Goal: Ask a question: Seek information or help from site administrators or community

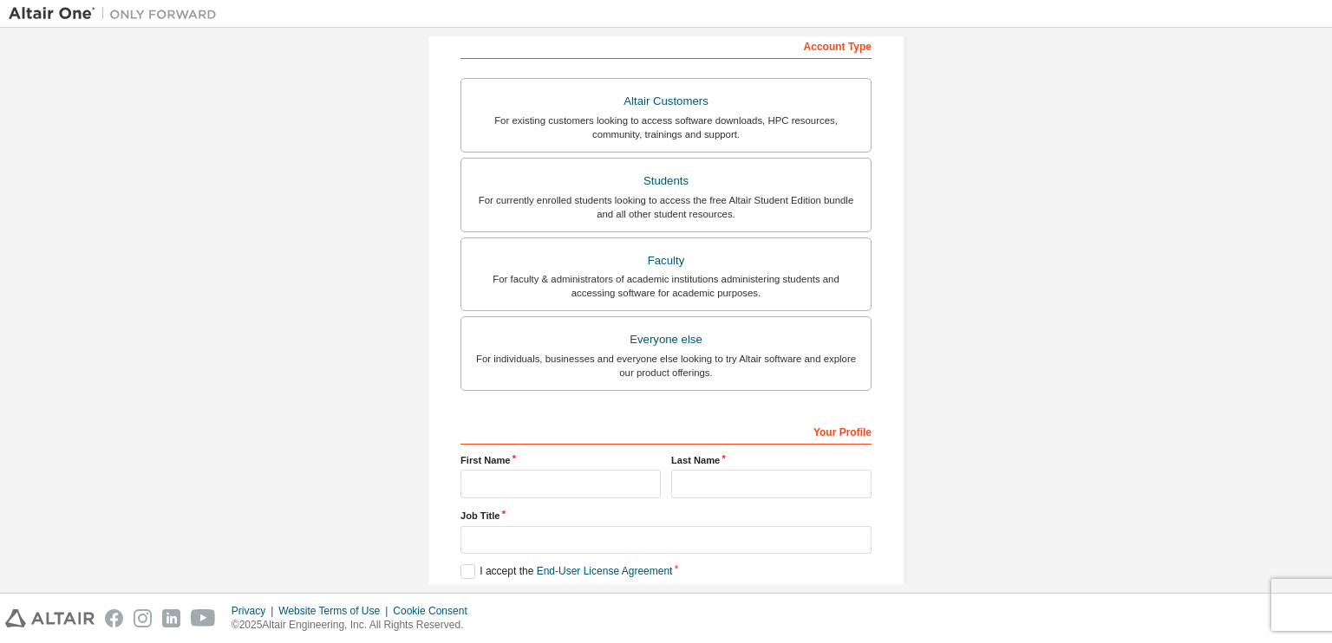
scroll to position [366, 0]
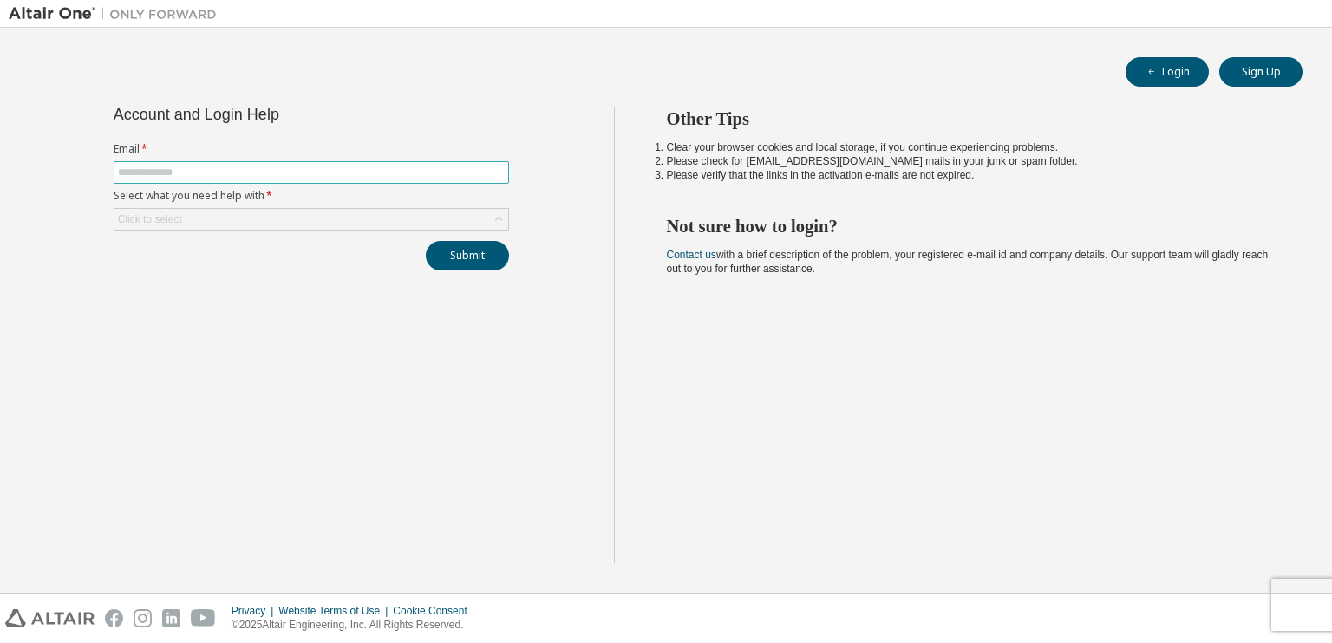
click at [218, 170] on input "text" at bounding box center [311, 173] width 387 height 14
type input "**********"
click at [232, 215] on div "Click to select" at bounding box center [311, 219] width 394 height 21
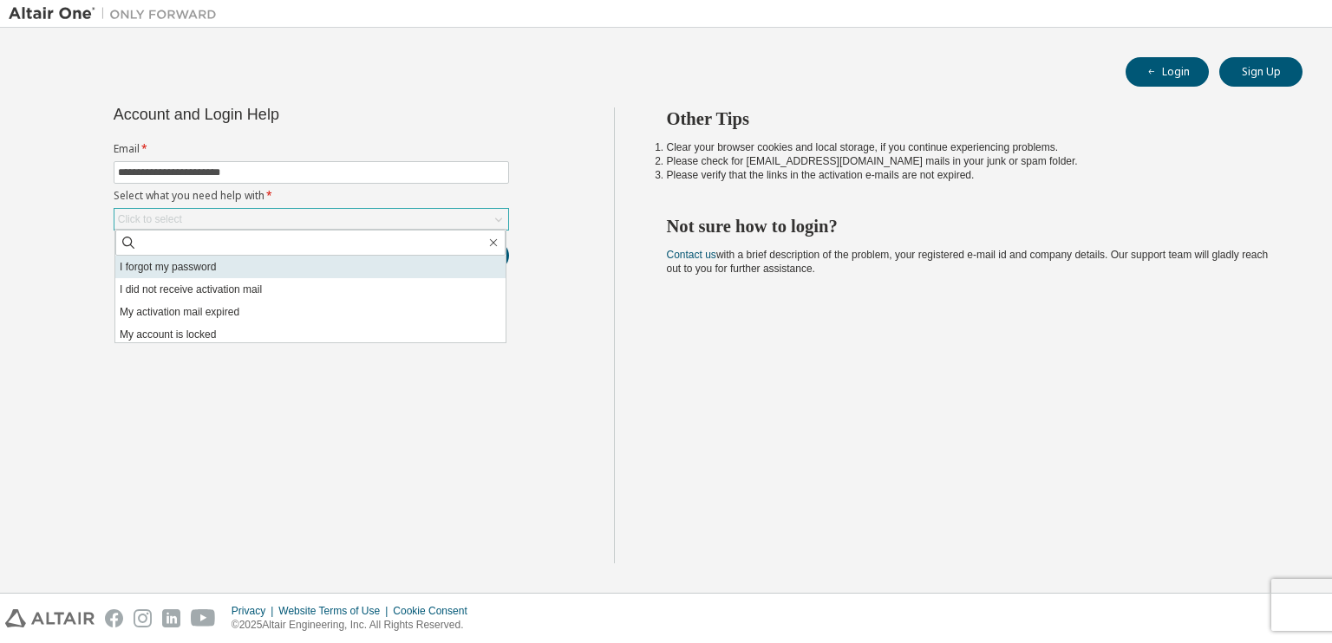
click at [204, 262] on li "I forgot my password" at bounding box center [310, 267] width 390 height 23
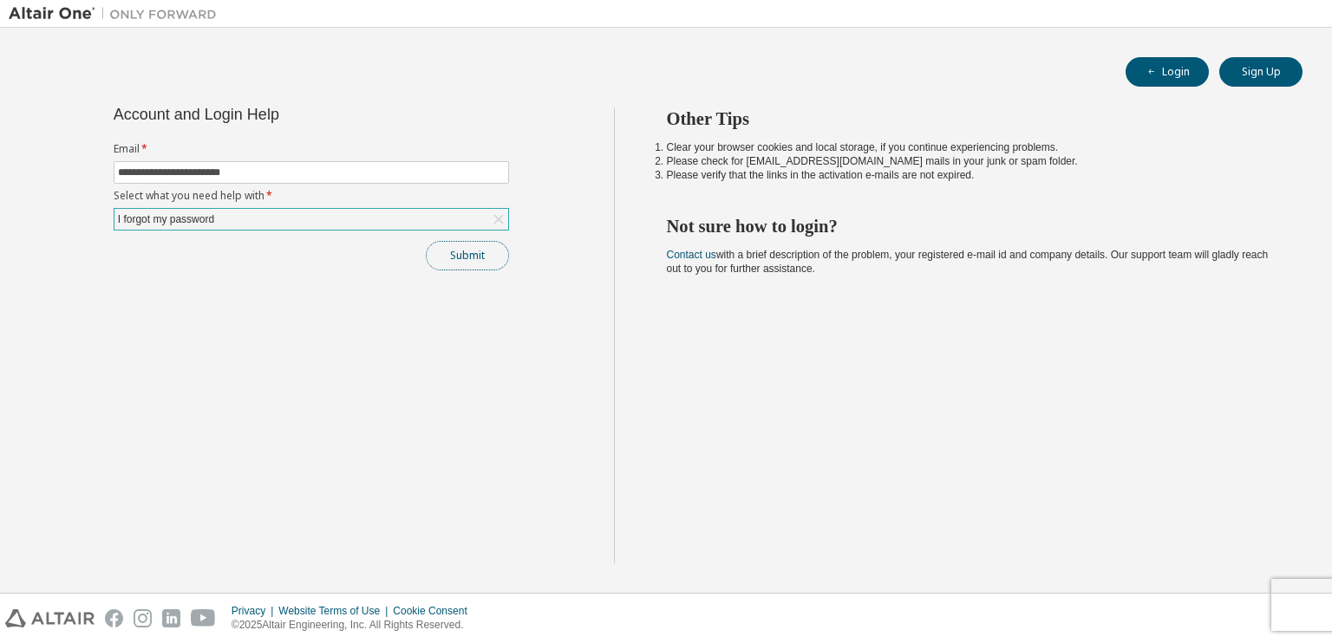
click at [458, 259] on button "Submit" at bounding box center [467, 255] width 83 height 29
click at [1263, 70] on button "Sign Up" at bounding box center [1260, 71] width 83 height 29
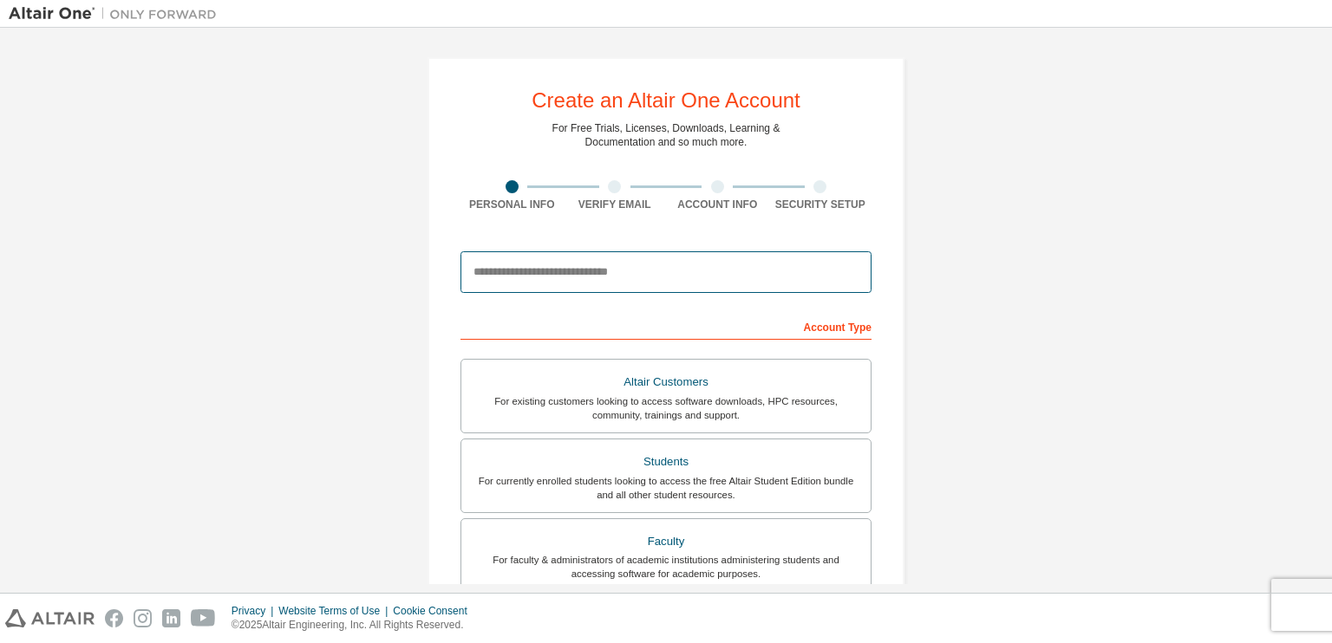
click at [571, 272] on input "email" at bounding box center [665, 272] width 411 height 42
type input "**********"
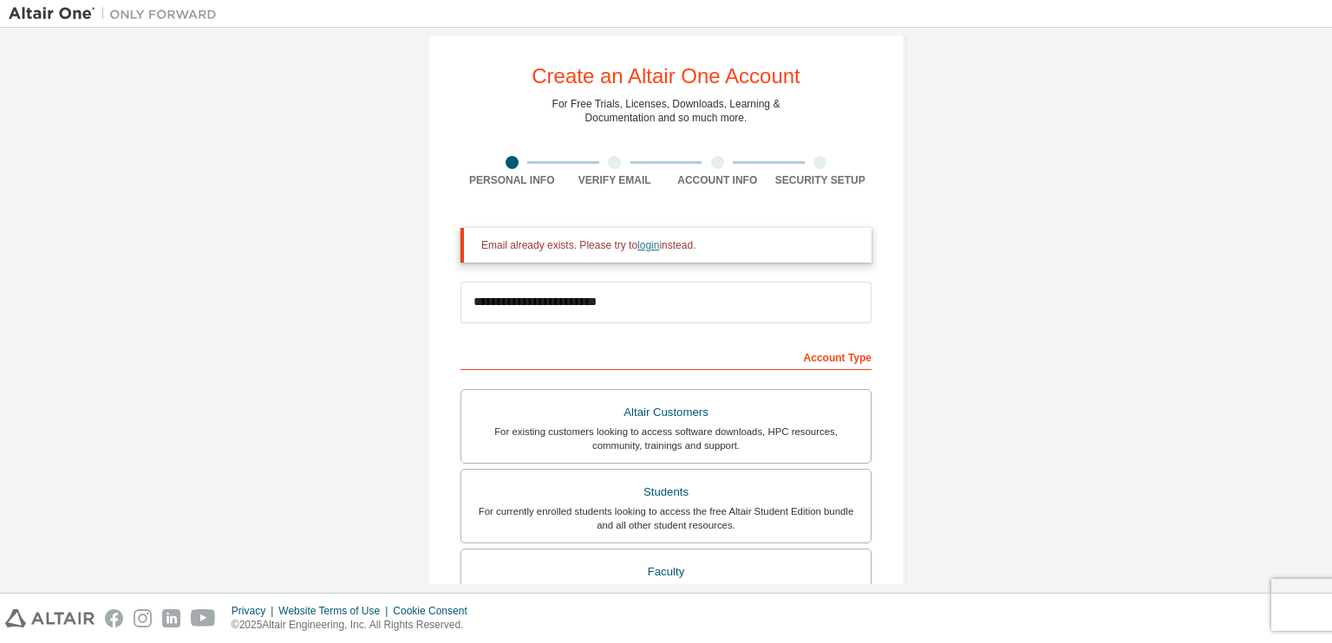
click at [645, 245] on link "login" at bounding box center [648, 245] width 22 height 12
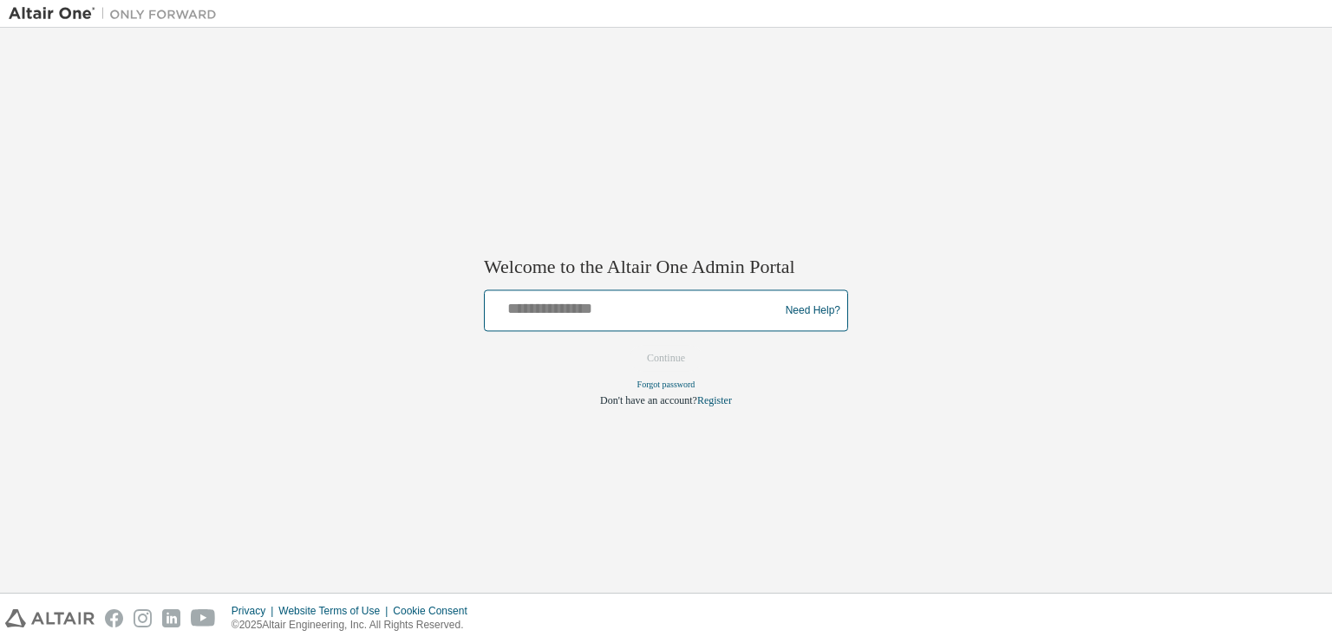
click at [611, 296] on input "text" at bounding box center [634, 307] width 285 height 25
type input "**********"
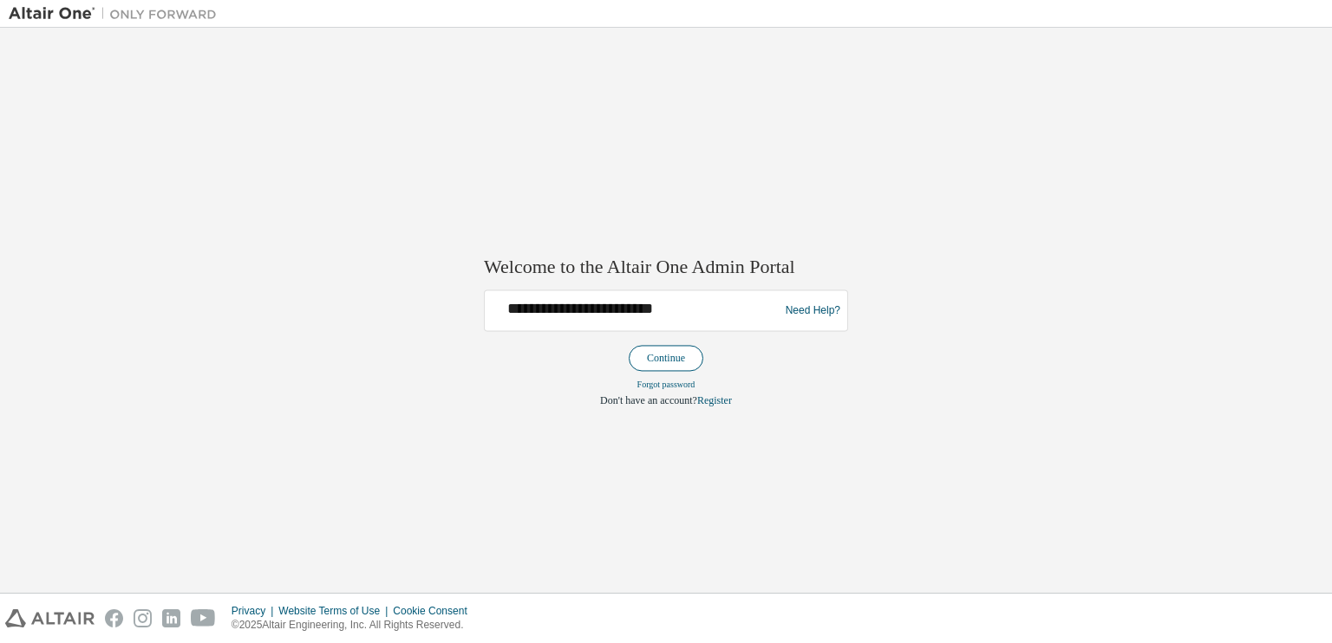
click at [649, 356] on button "Continue" at bounding box center [666, 359] width 75 height 26
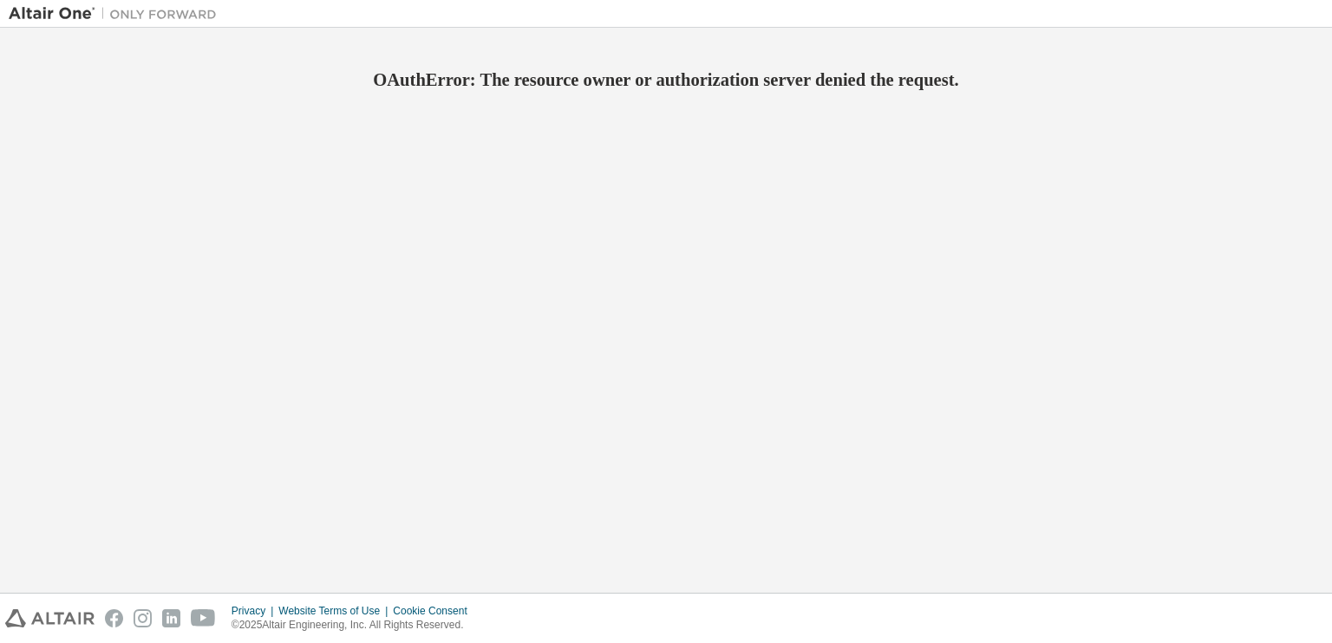
click at [572, 143] on div "OAuthError: The resource owner or authorization server denied the request." at bounding box center [666, 310] width 1314 height 548
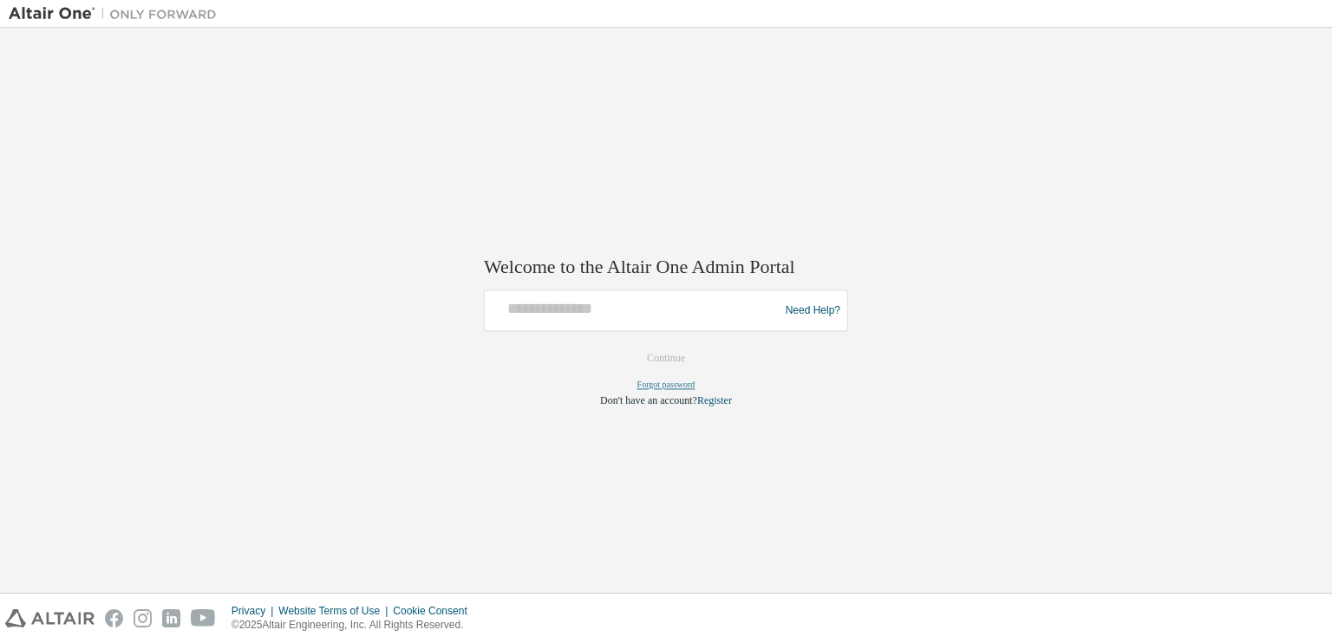
click at [654, 384] on link "Forgot password" at bounding box center [666, 386] width 58 height 10
click at [716, 403] on link "Register" at bounding box center [714, 401] width 35 height 12
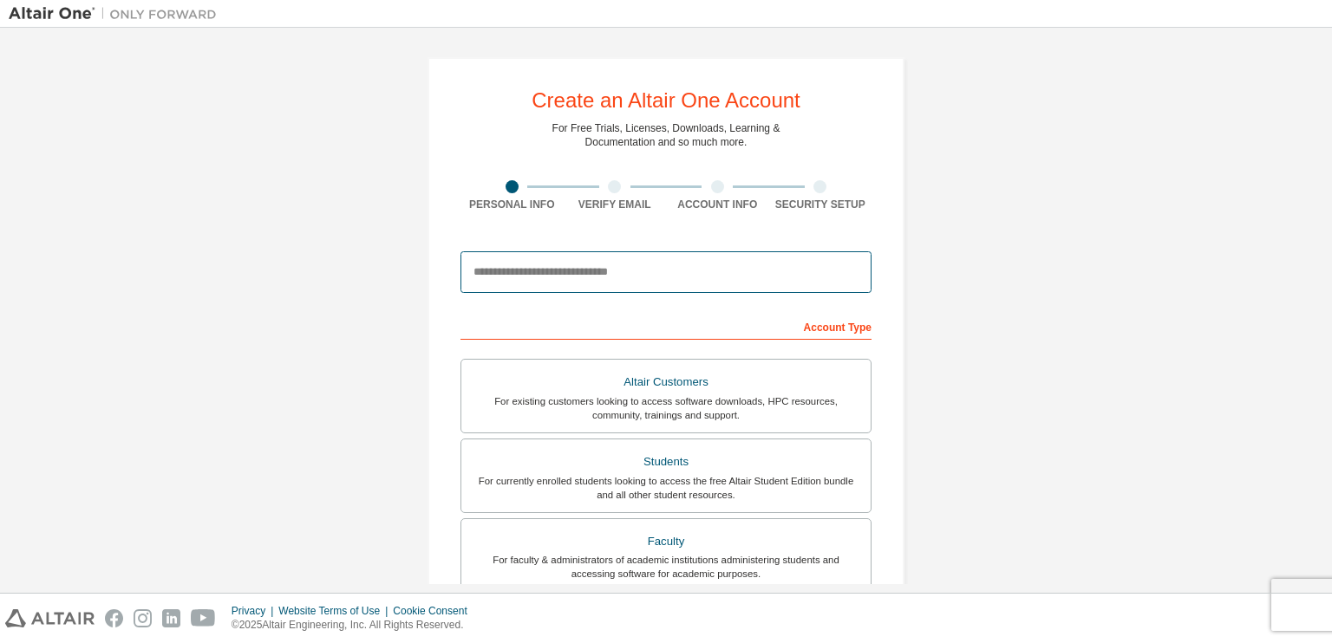
click at [549, 275] on input "email" at bounding box center [665, 272] width 411 height 42
type input "**********"
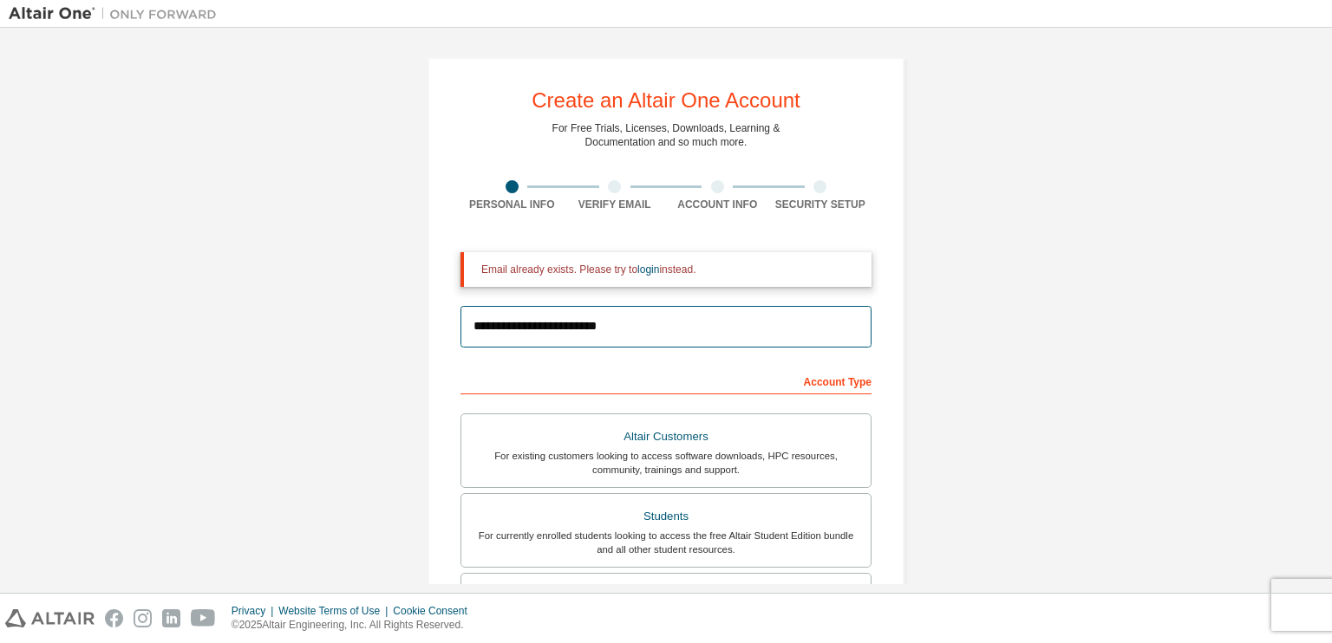
scroll to position [421, 0]
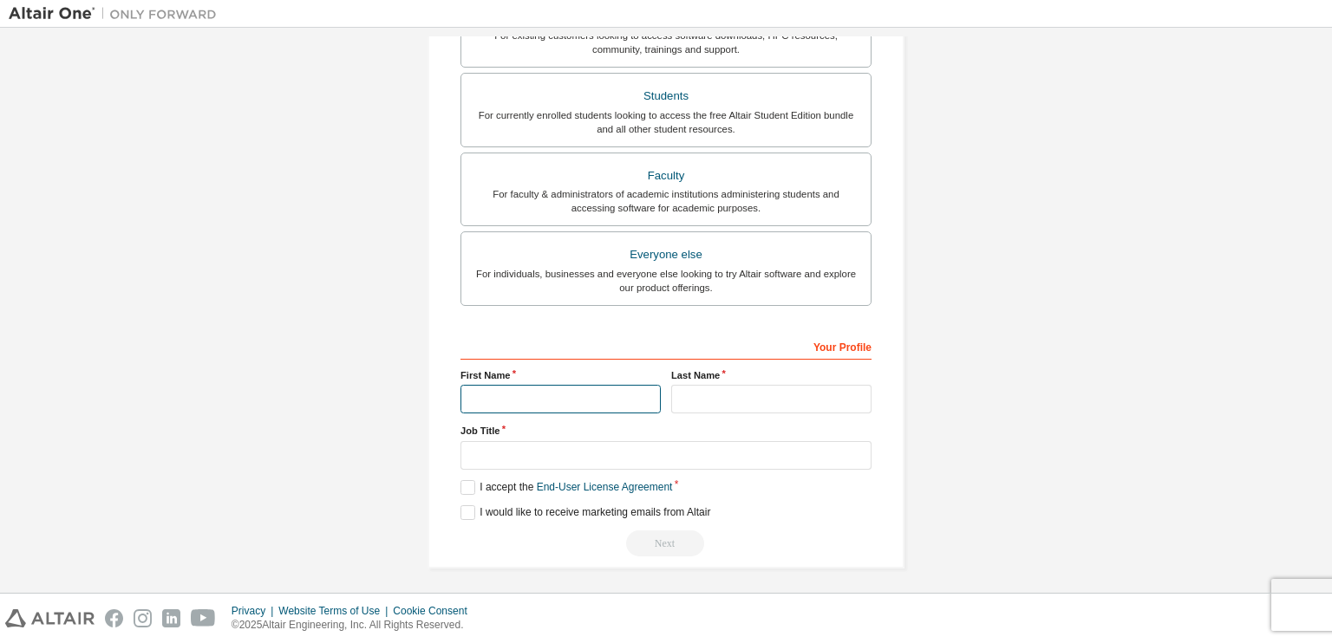
click at [502, 388] on input "text" at bounding box center [560, 399] width 200 height 29
type input "*****"
click at [693, 391] on input "text" at bounding box center [771, 399] width 200 height 29
type input "***"
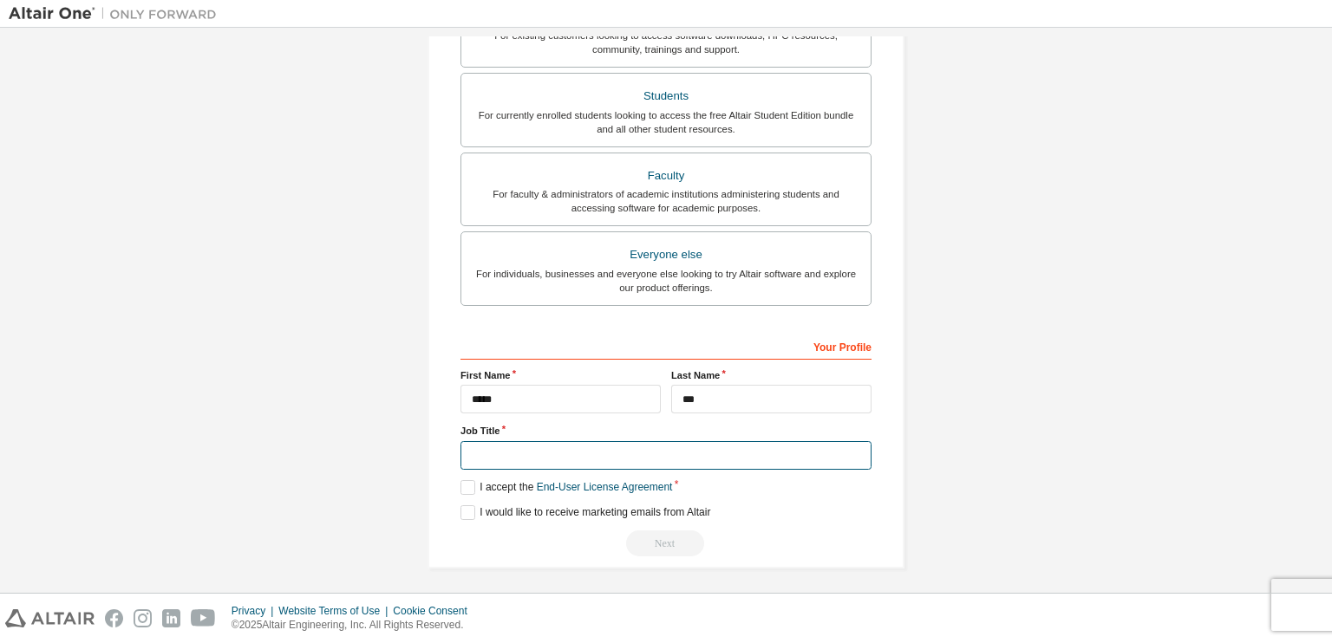
click at [548, 447] on input "text" at bounding box center [665, 455] width 411 height 29
type input "*******"
click at [463, 482] on label "I accept the End-User License Agreement" at bounding box center [566, 487] width 212 height 15
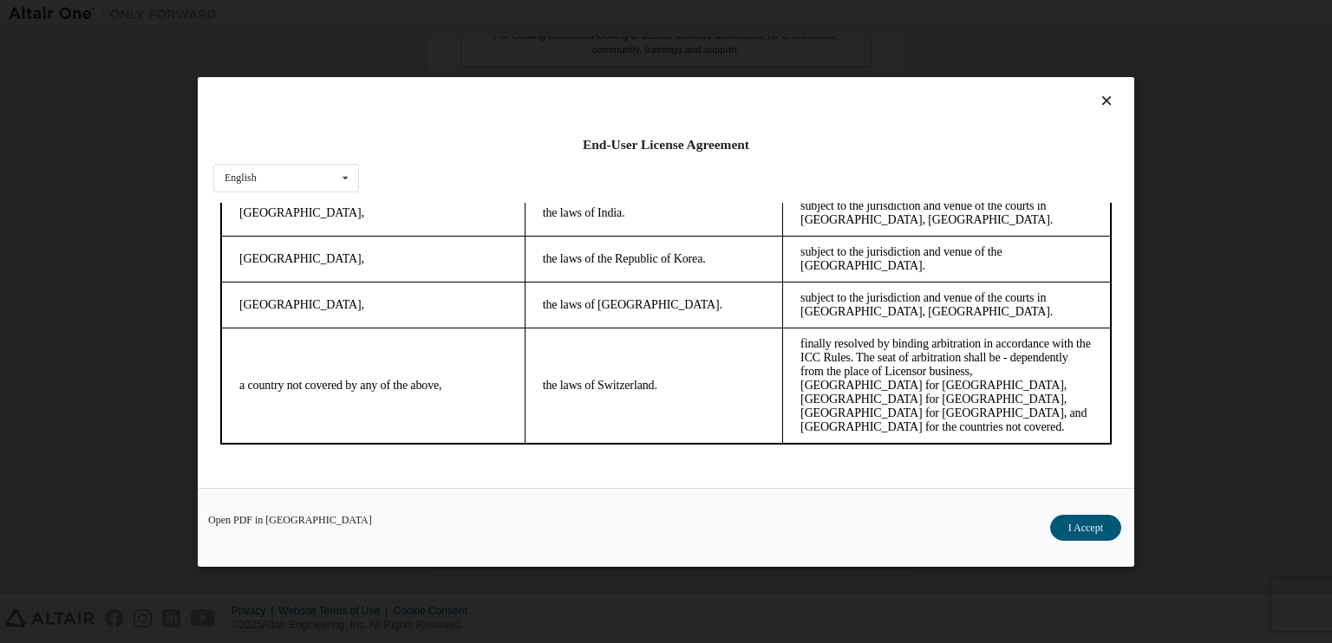
scroll to position [24, 0]
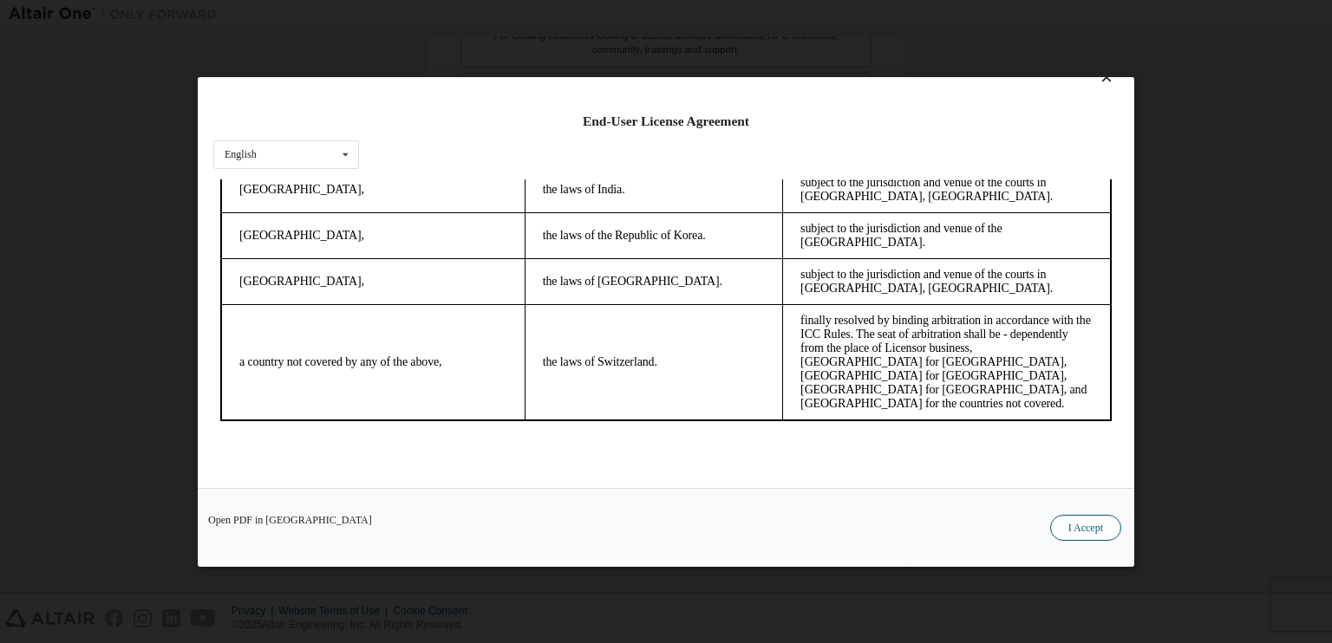
click at [1071, 531] on button "I Accept" at bounding box center [1085, 527] width 71 height 26
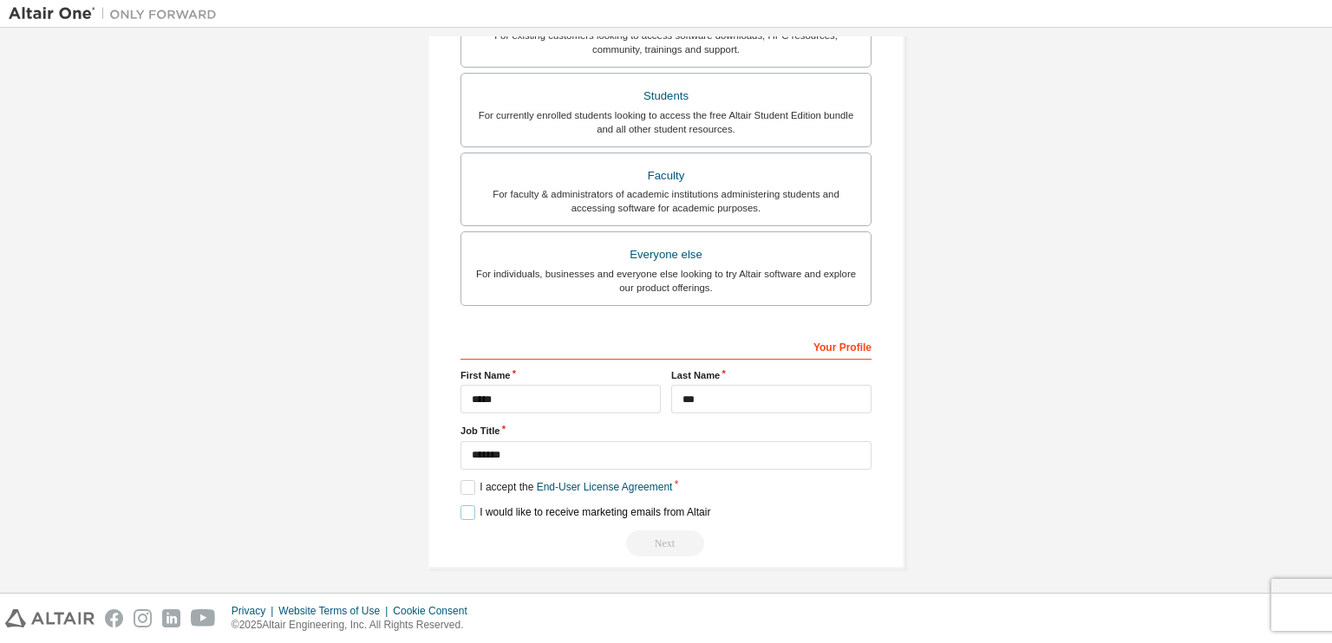
click at [465, 509] on label "I would like to receive marketing emails from Altair" at bounding box center [585, 512] width 250 height 15
click at [640, 532] on div "Next" at bounding box center [665, 544] width 411 height 26
click at [639, 531] on div "Next" at bounding box center [665, 544] width 411 height 26
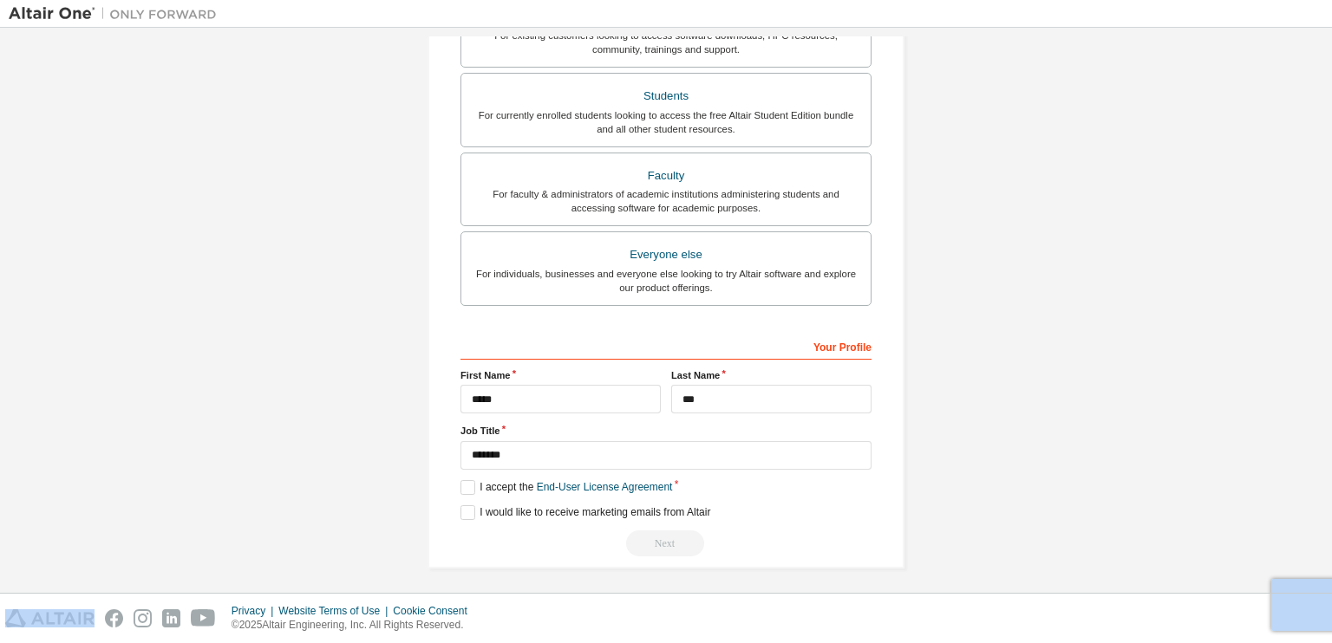
click at [639, 531] on div "Next" at bounding box center [665, 544] width 411 height 26
click at [599, 338] on div "Your Profile" at bounding box center [665, 346] width 411 height 28
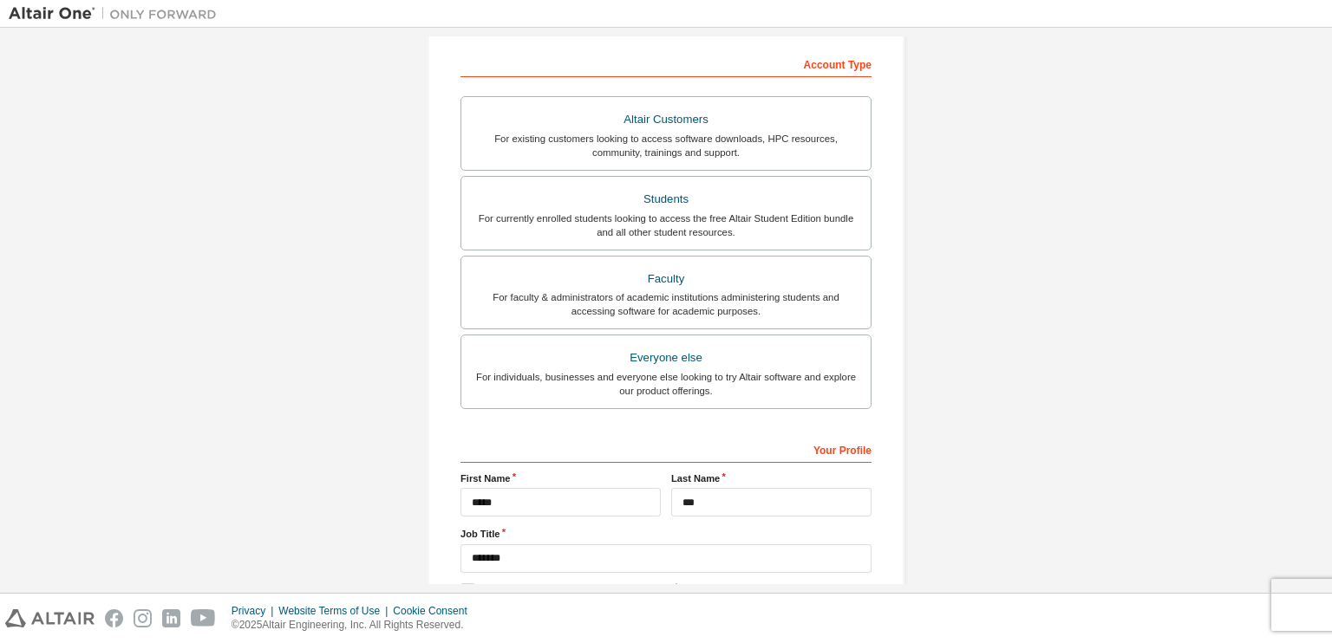
scroll to position [316, 0]
click at [611, 372] on div "For individuals, businesses and everyone else looking to try Altair software an…" at bounding box center [666, 386] width 388 height 28
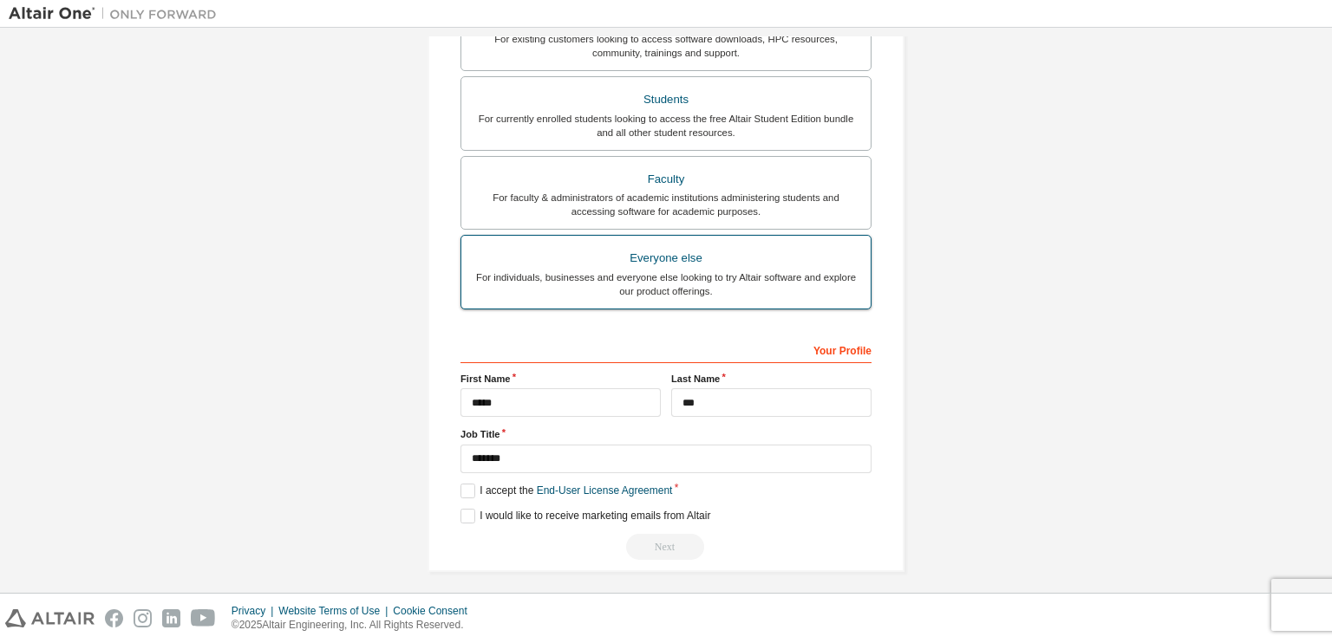
scroll to position [421, 0]
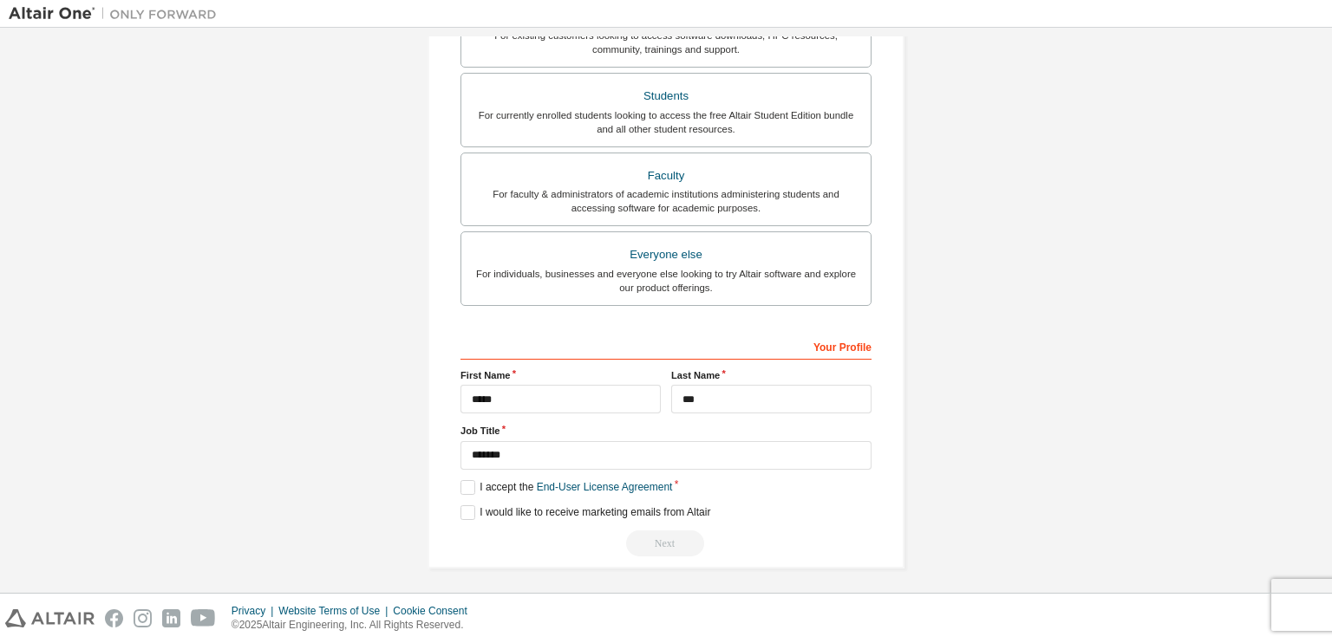
click at [639, 540] on div "Next" at bounding box center [665, 544] width 411 height 26
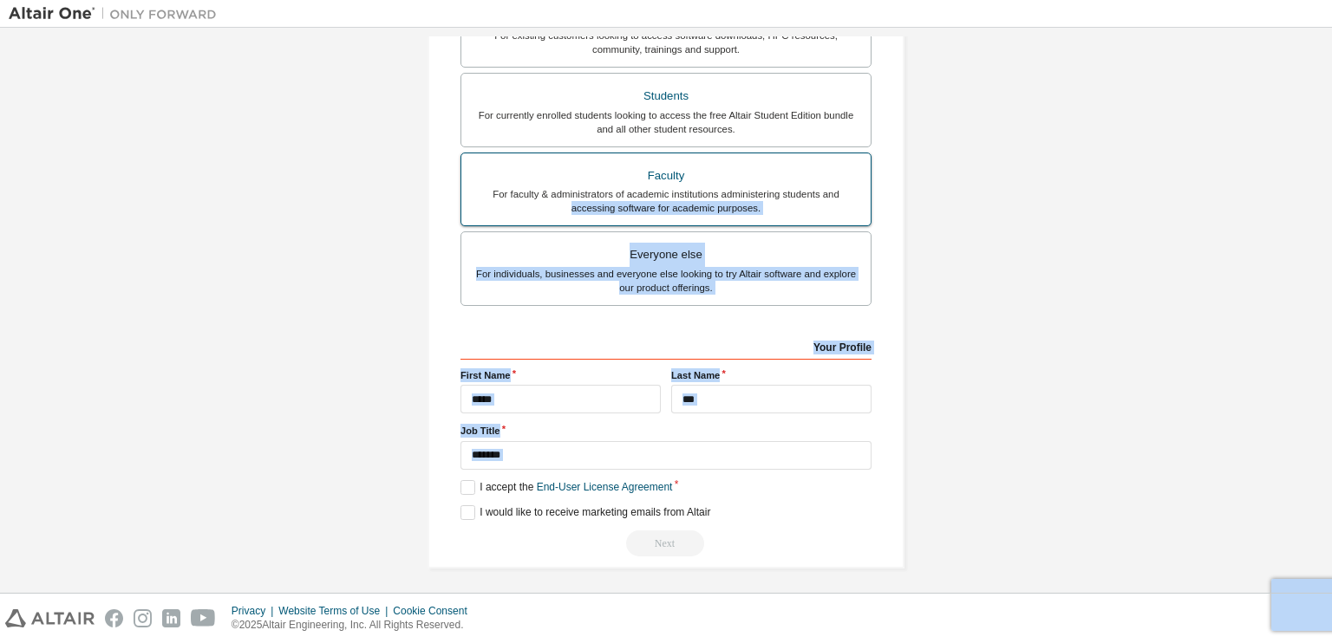
drag, startPoint x: 639, startPoint y: 540, endPoint x: 597, endPoint y: 199, distance: 343.4
click at [597, 199] on div "**********" at bounding box center [665, 251] width 411 height 610
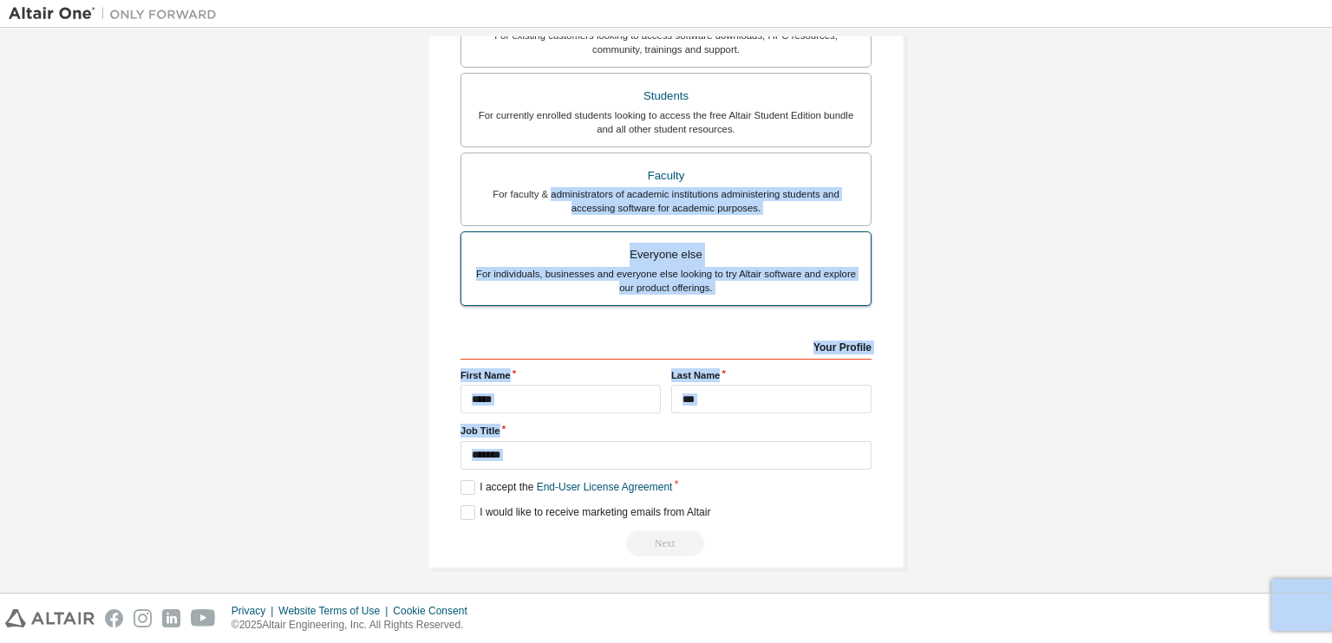
click at [500, 303] on label "Everyone else For individuals, businesses and everyone else looking to try Alta…" at bounding box center [665, 268] width 411 height 75
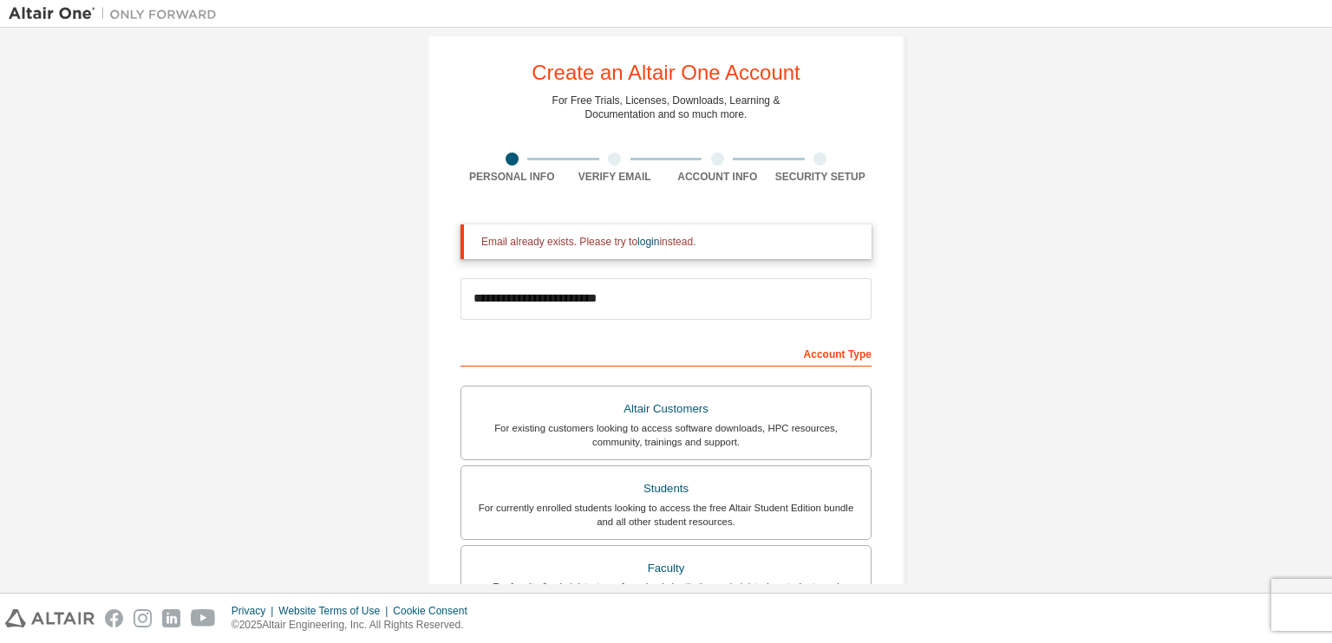
scroll to position [28, 0]
click at [500, 303] on input "**********" at bounding box center [665, 299] width 411 height 42
click at [637, 248] on link "login" at bounding box center [648, 242] width 22 height 12
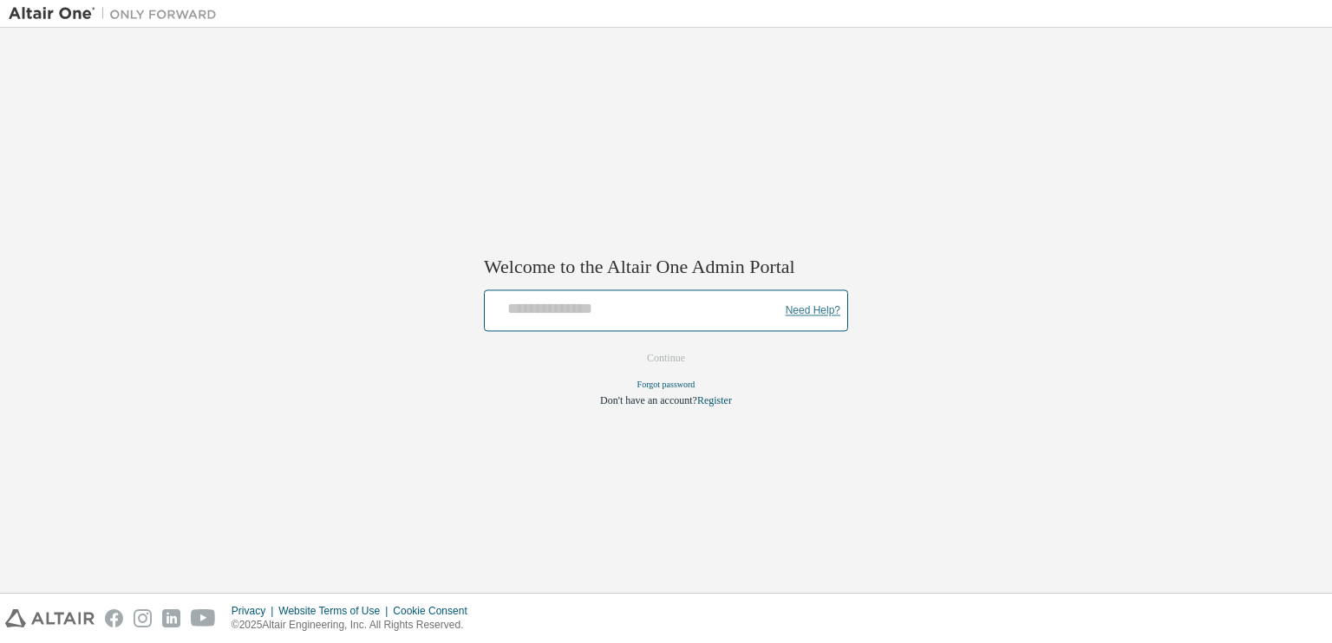
click at [801, 310] on link "Need Help?" at bounding box center [813, 310] width 55 height 1
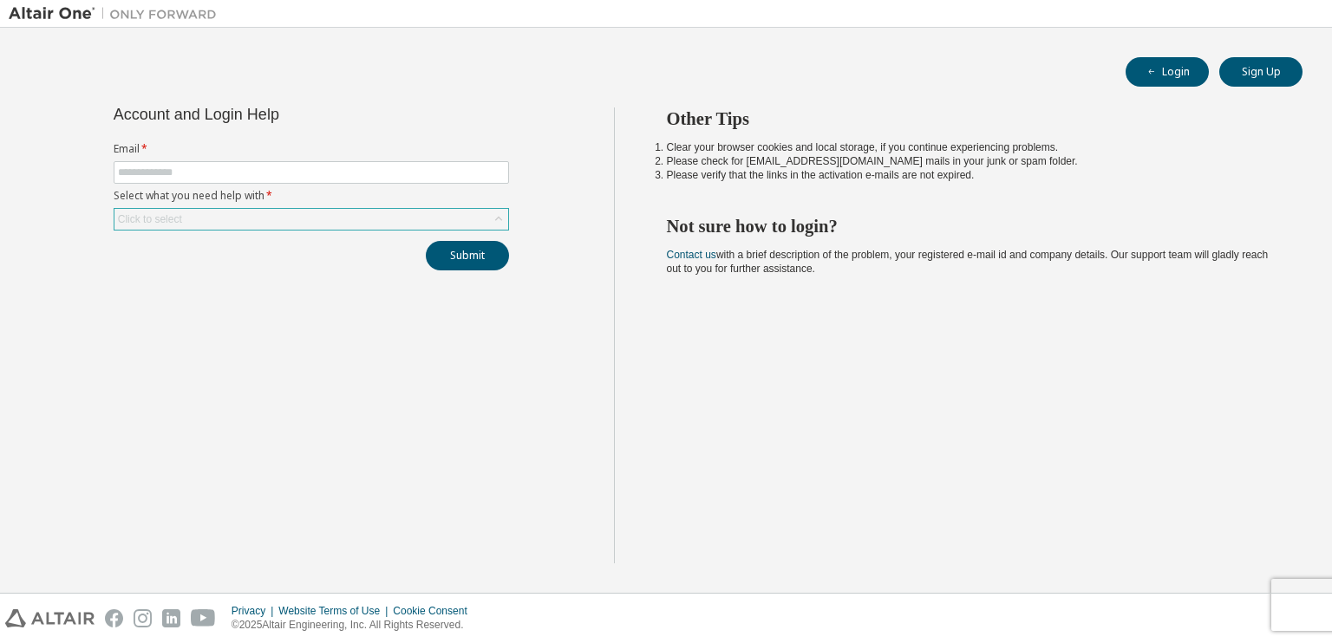
click at [366, 215] on div "Click to select" at bounding box center [311, 219] width 394 height 21
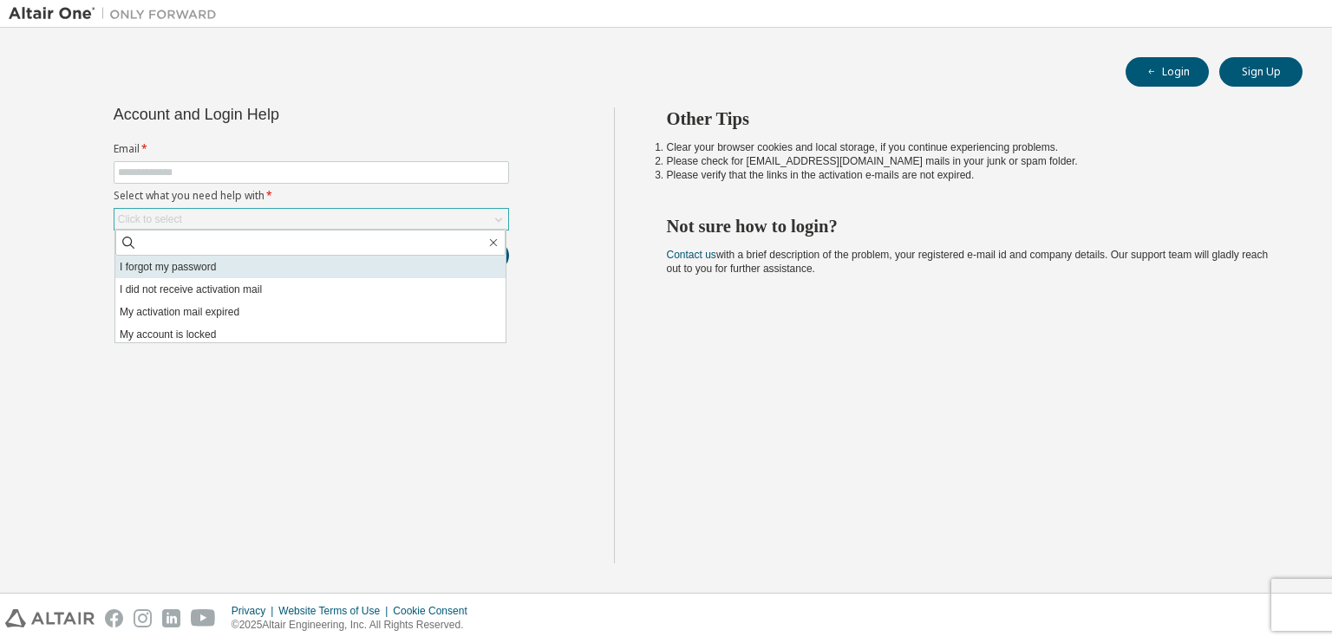
click at [182, 273] on li "I forgot my password" at bounding box center [310, 267] width 390 height 23
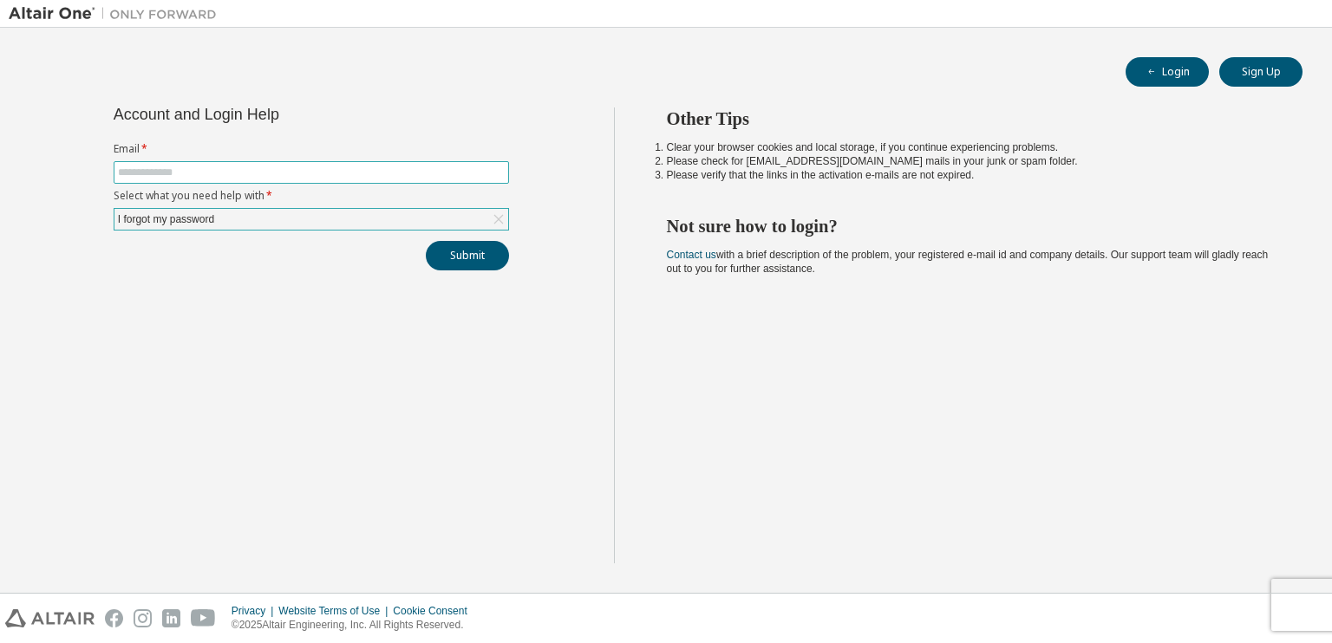
click at [183, 174] on input "text" at bounding box center [311, 173] width 387 height 14
type input "**********"
click at [434, 244] on button "Submit" at bounding box center [467, 255] width 83 height 29
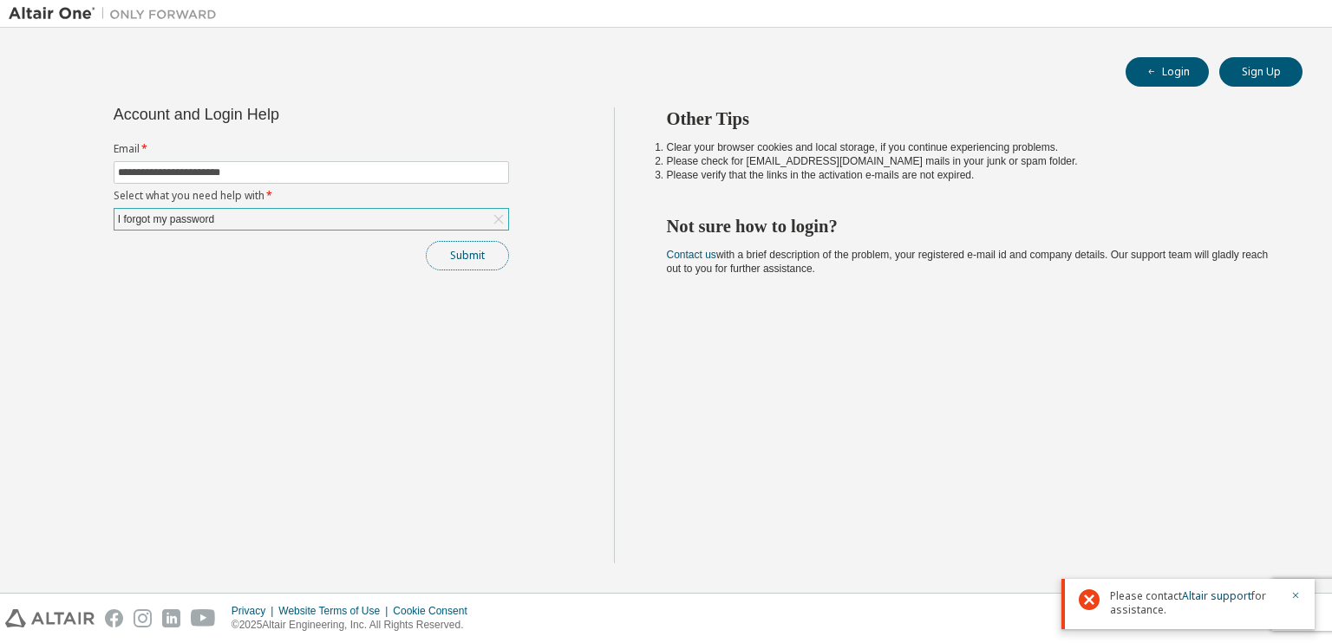
click at [435, 245] on button "Submit" at bounding box center [467, 255] width 83 height 29
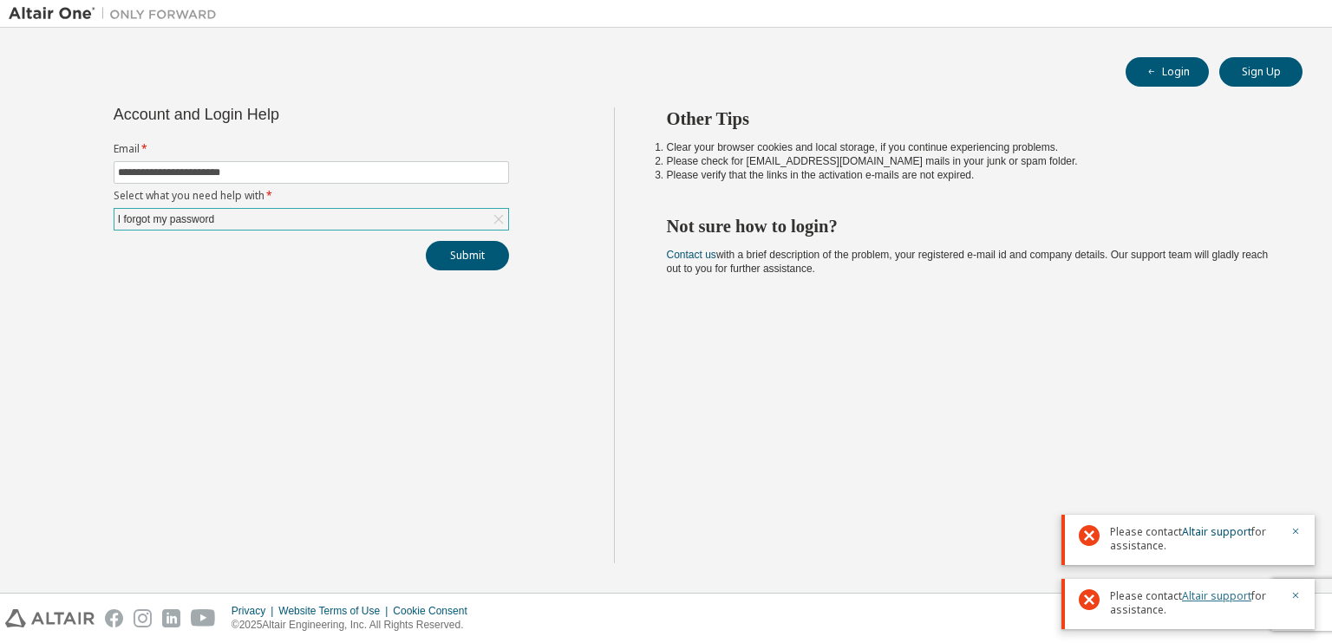
click at [1206, 596] on link "Altair support" at bounding box center [1216, 596] width 69 height 15
click at [1271, 51] on div "**********" at bounding box center [666, 310] width 1314 height 548
click at [1266, 64] on button "Sign Up" at bounding box center [1260, 71] width 83 height 29
click at [1166, 65] on button "Login" at bounding box center [1166, 71] width 83 height 29
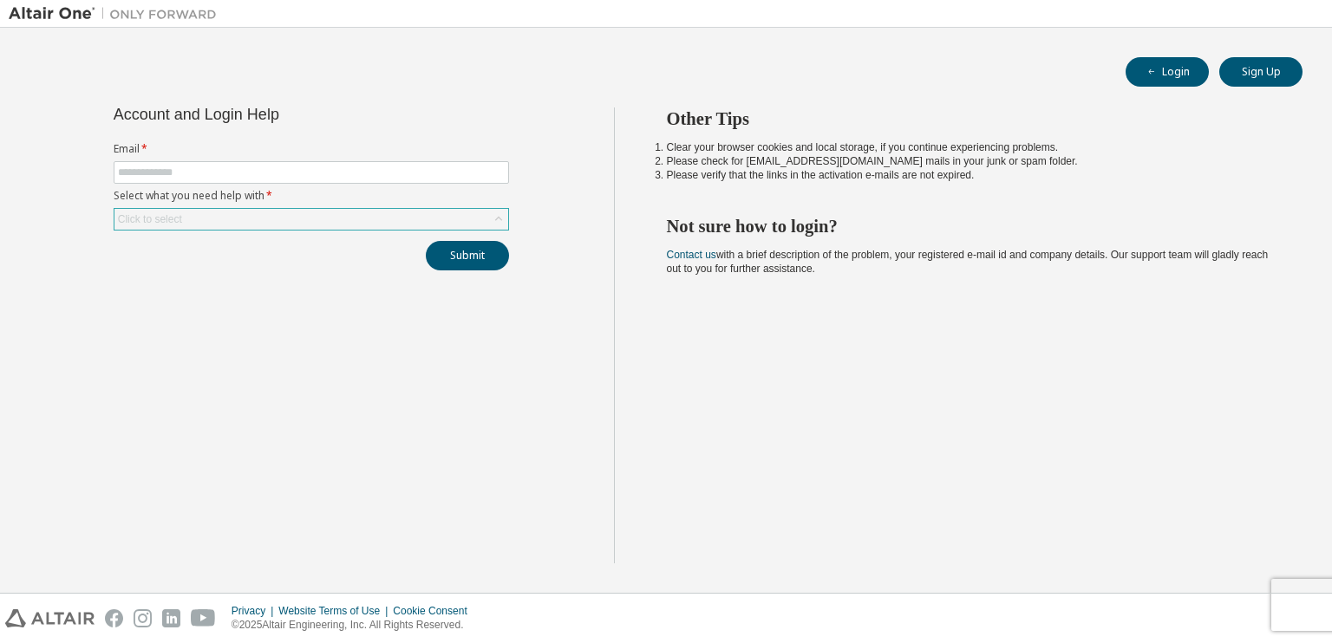
click at [277, 215] on div "Click to select" at bounding box center [311, 219] width 394 height 21
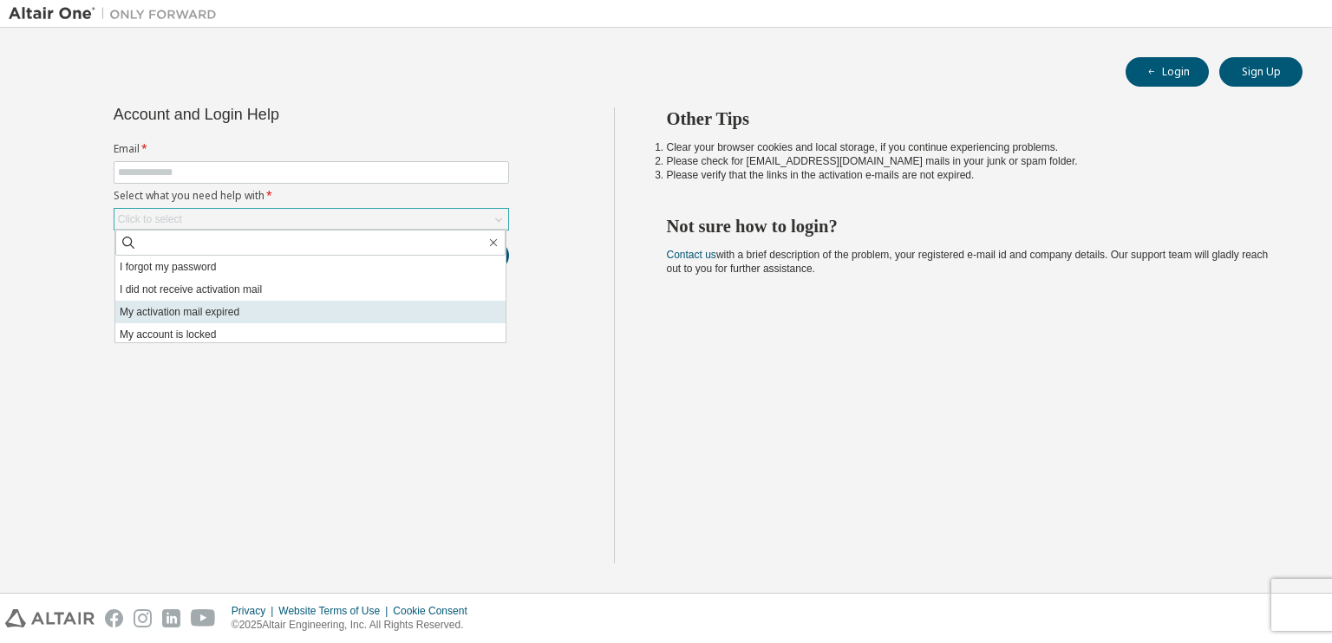
scroll to position [49, 0]
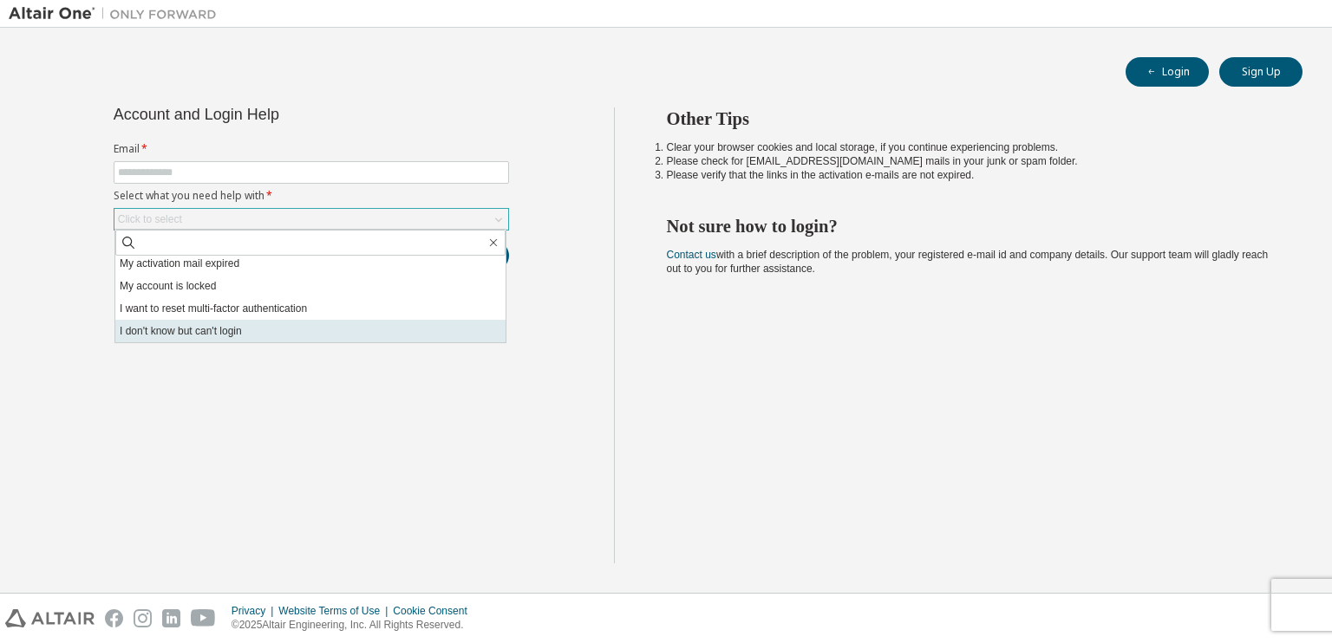
click at [224, 335] on li "I don't know but can't login" at bounding box center [310, 331] width 390 height 23
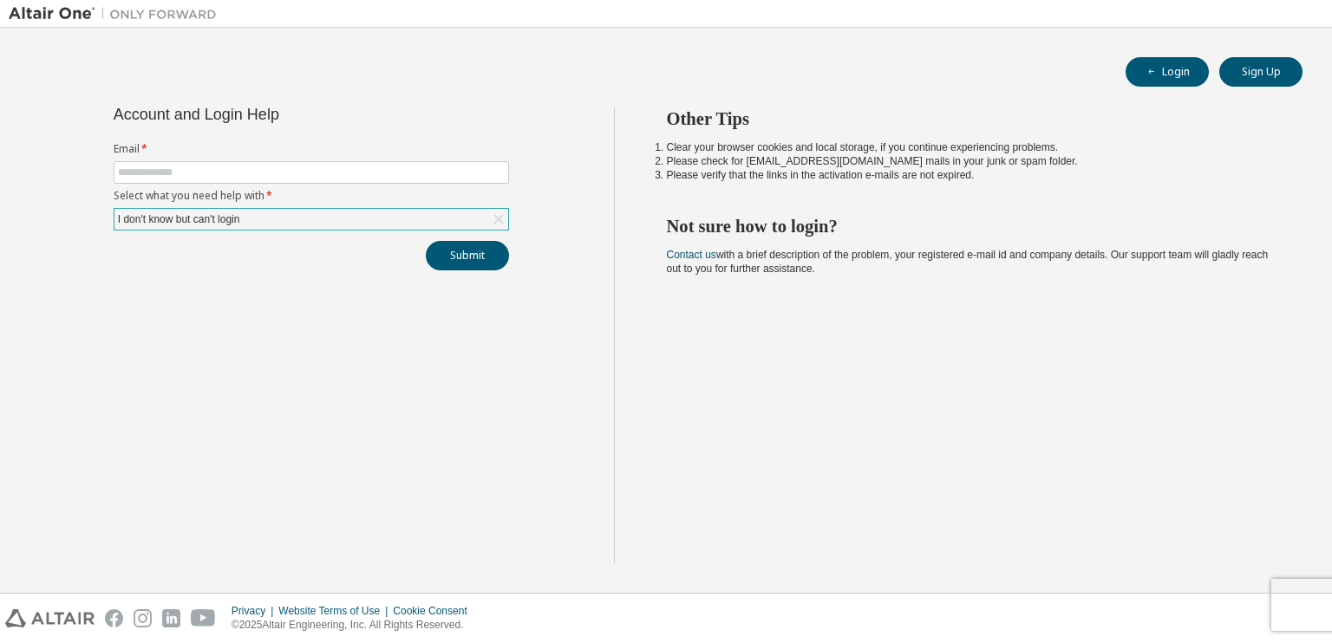
click at [333, 158] on form "Email * Select what you need help with * I don't know but can't login" at bounding box center [311, 186] width 395 height 88
click at [319, 163] on span at bounding box center [311, 172] width 395 height 23
click at [308, 175] on input "text" at bounding box center [311, 173] width 387 height 14
type input "**********"
click at [447, 249] on button "Submit" at bounding box center [467, 255] width 83 height 29
